Goal: Information Seeking & Learning: Check status

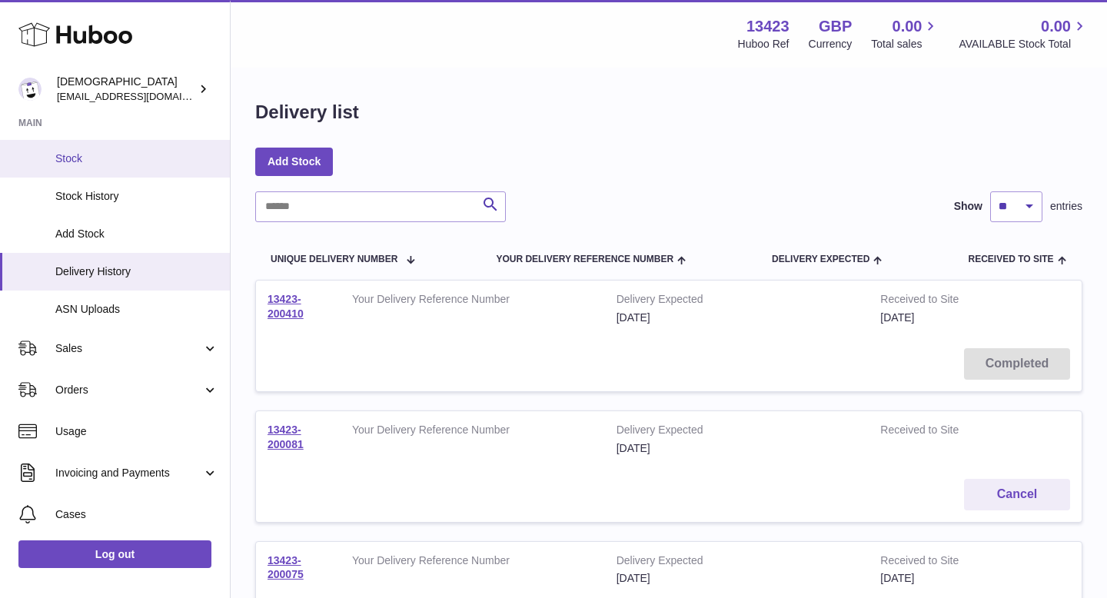
scroll to position [163, 0]
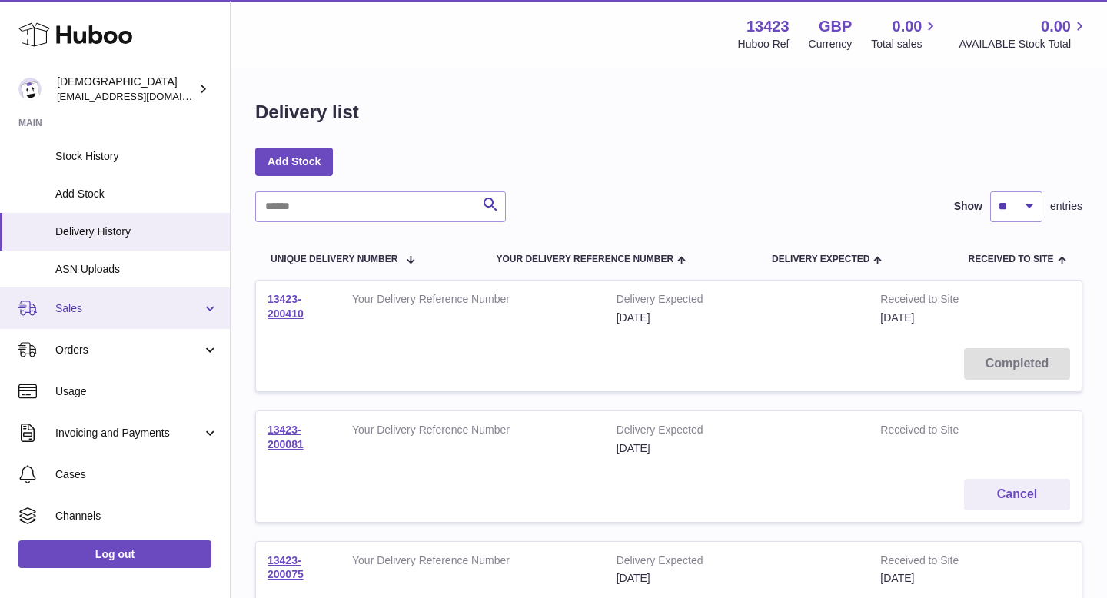
click at [105, 304] on span "Sales" at bounding box center [128, 308] width 147 height 15
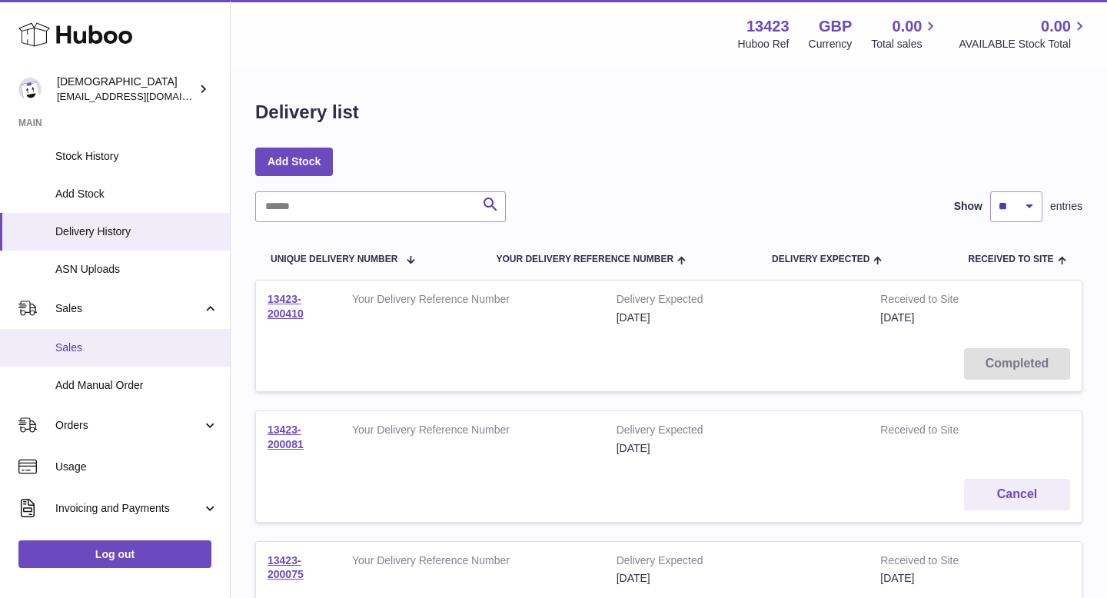
click at [103, 343] on span "Sales" at bounding box center [136, 347] width 163 height 15
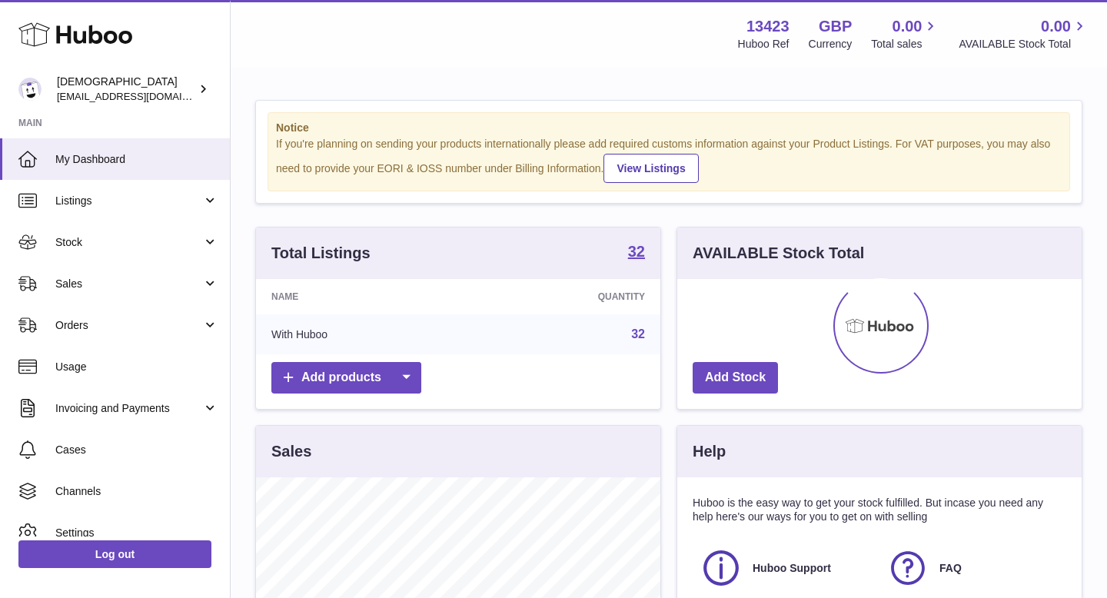
scroll to position [240, 404]
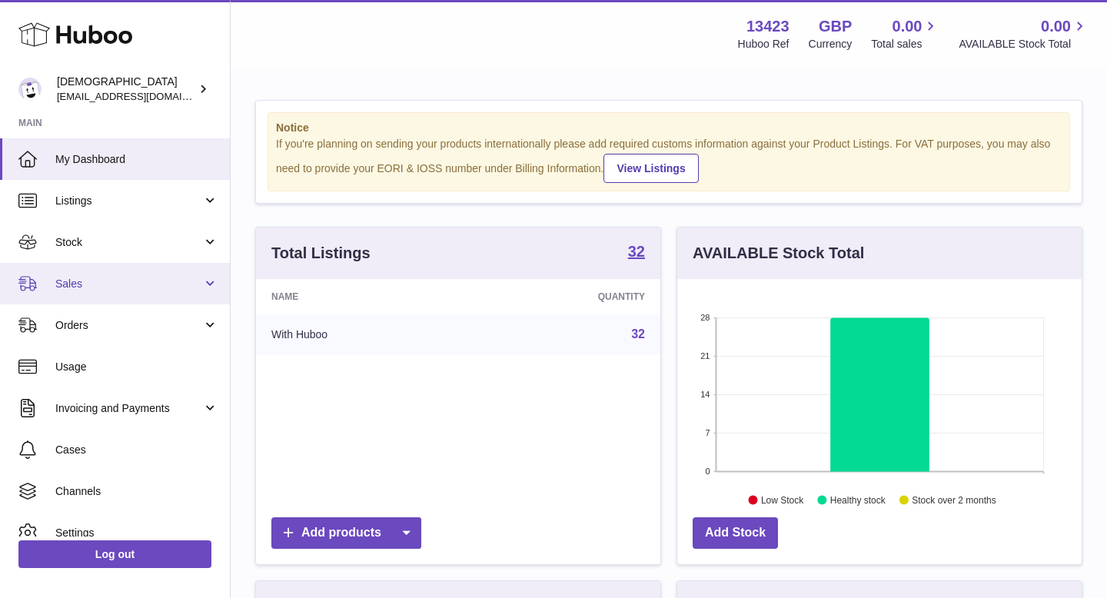
click at [94, 284] on span "Sales" at bounding box center [128, 284] width 147 height 15
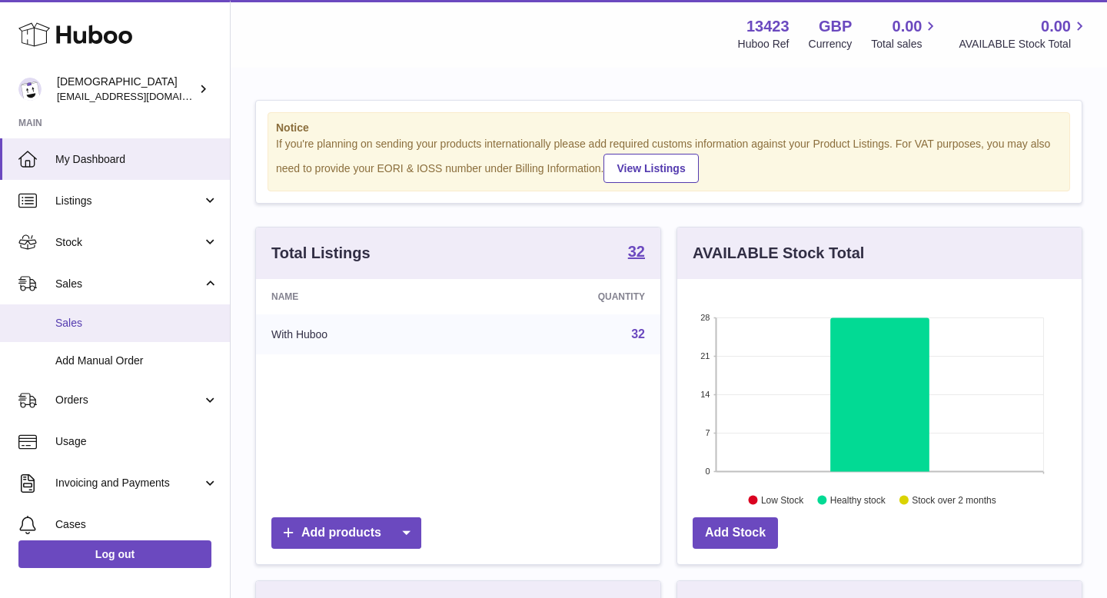
click at [97, 318] on span "Sales" at bounding box center [136, 323] width 163 height 15
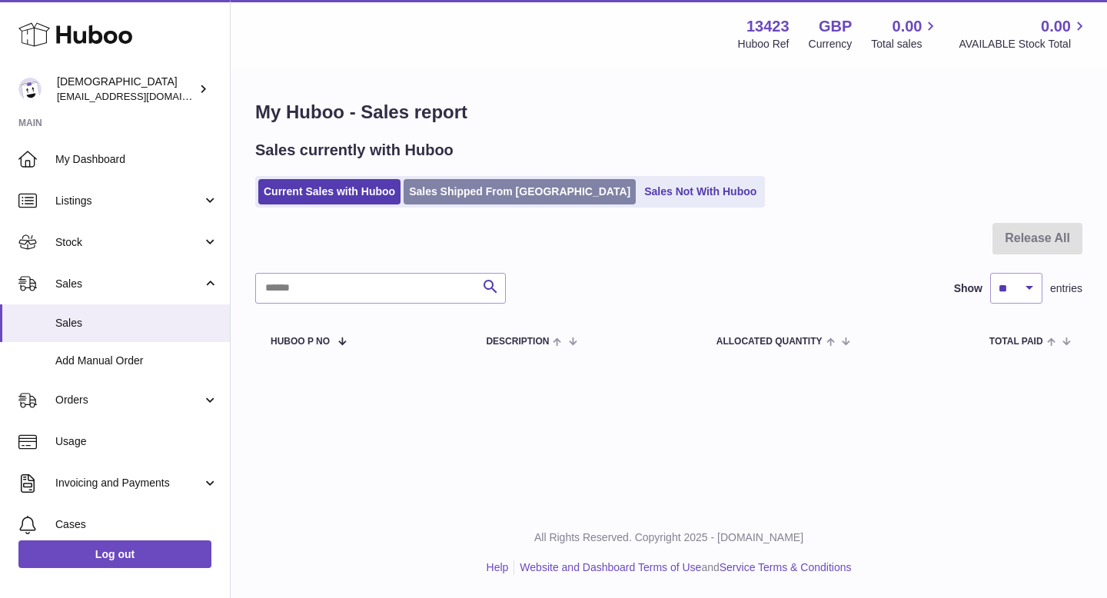
click at [467, 199] on link "Sales Shipped From Huboo" at bounding box center [519, 191] width 232 height 25
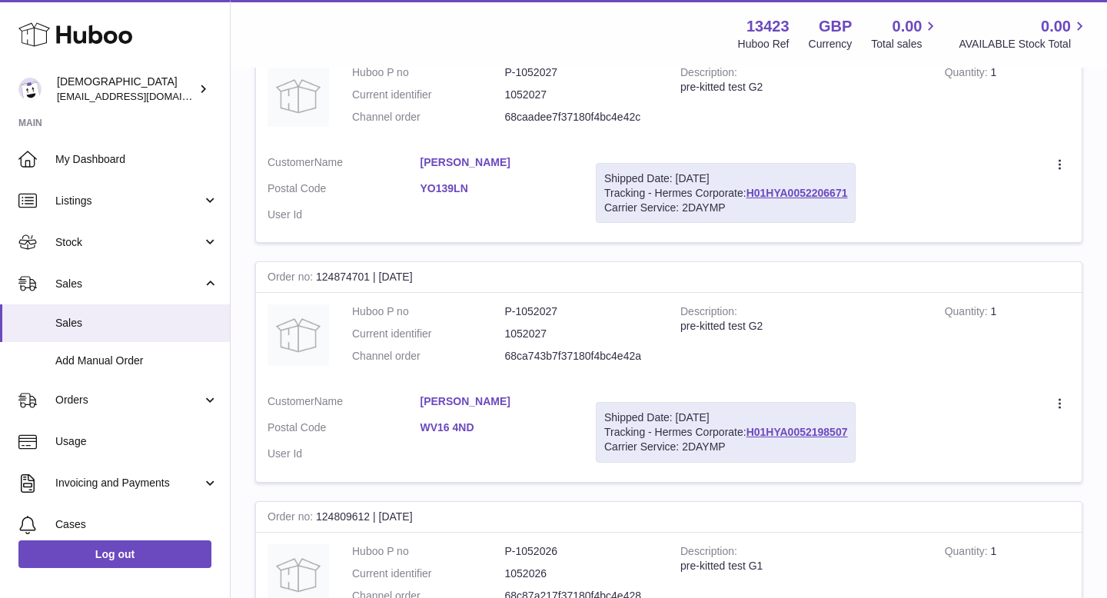
scroll to position [321, 0]
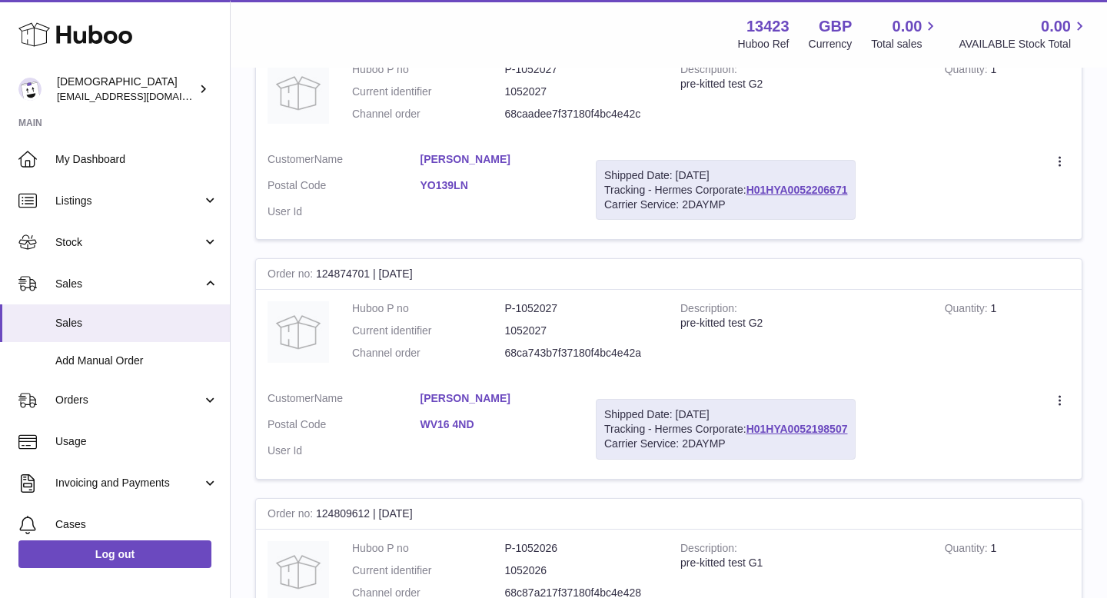
click at [447, 154] on link "Nicholas Hudson" at bounding box center [496, 159] width 153 height 15
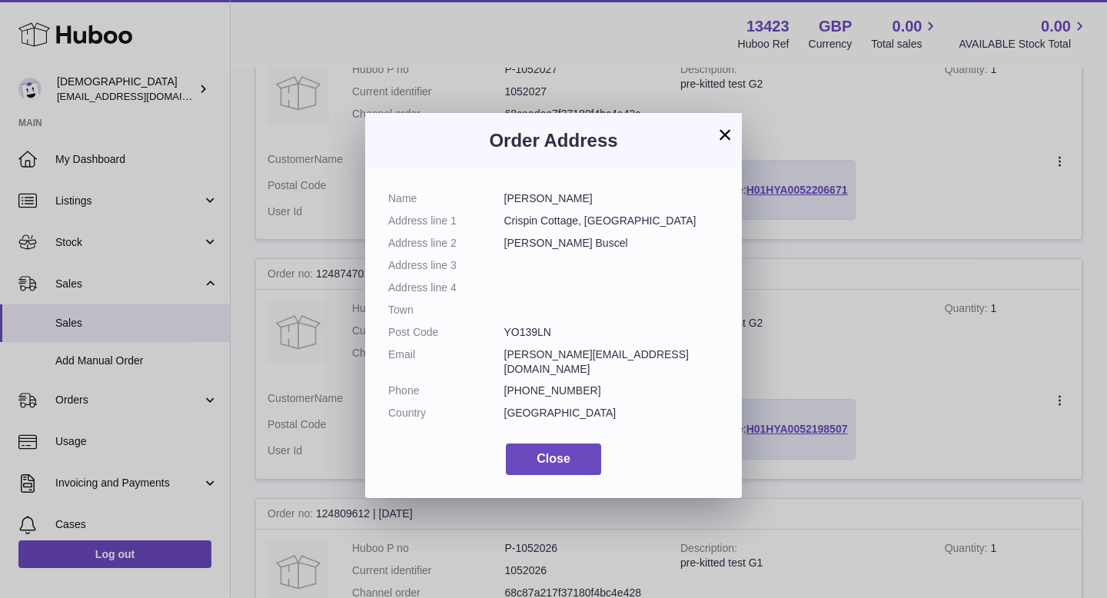
click at [724, 134] on button "×" at bounding box center [725, 134] width 18 height 18
